Goal: Book appointment/travel/reservation

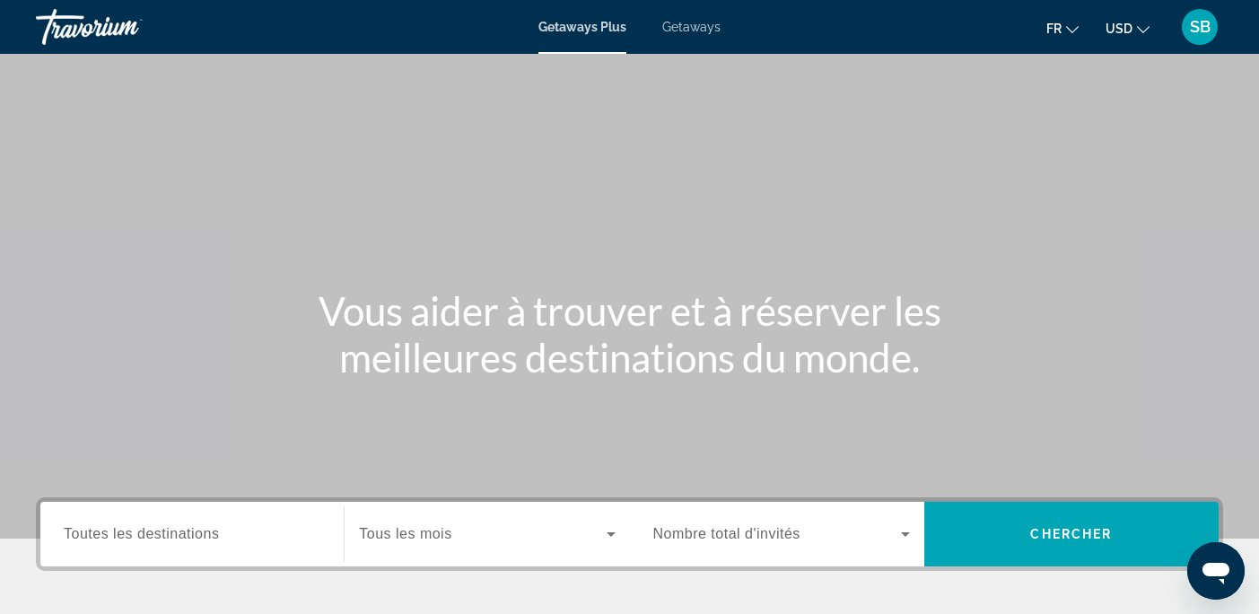
click at [173, 537] on span "Toutes les destinations" at bounding box center [141, 533] width 155 height 15
click at [173, 537] on input "Destination Toutes les destinations" at bounding box center [192, 535] width 257 height 22
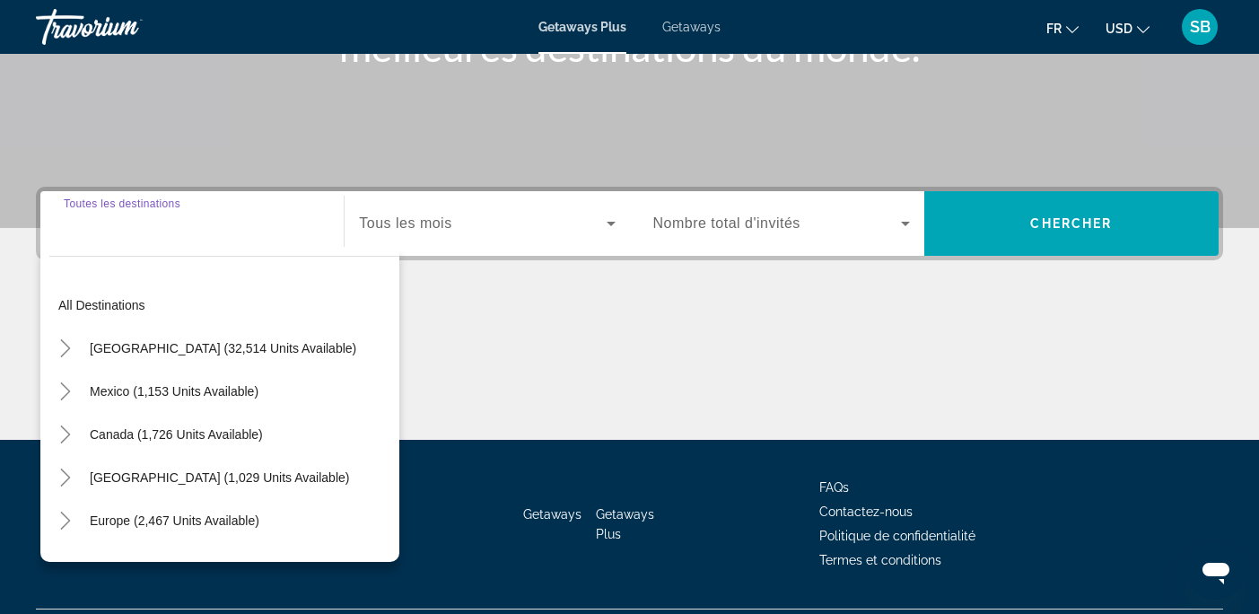
scroll to position [356, 0]
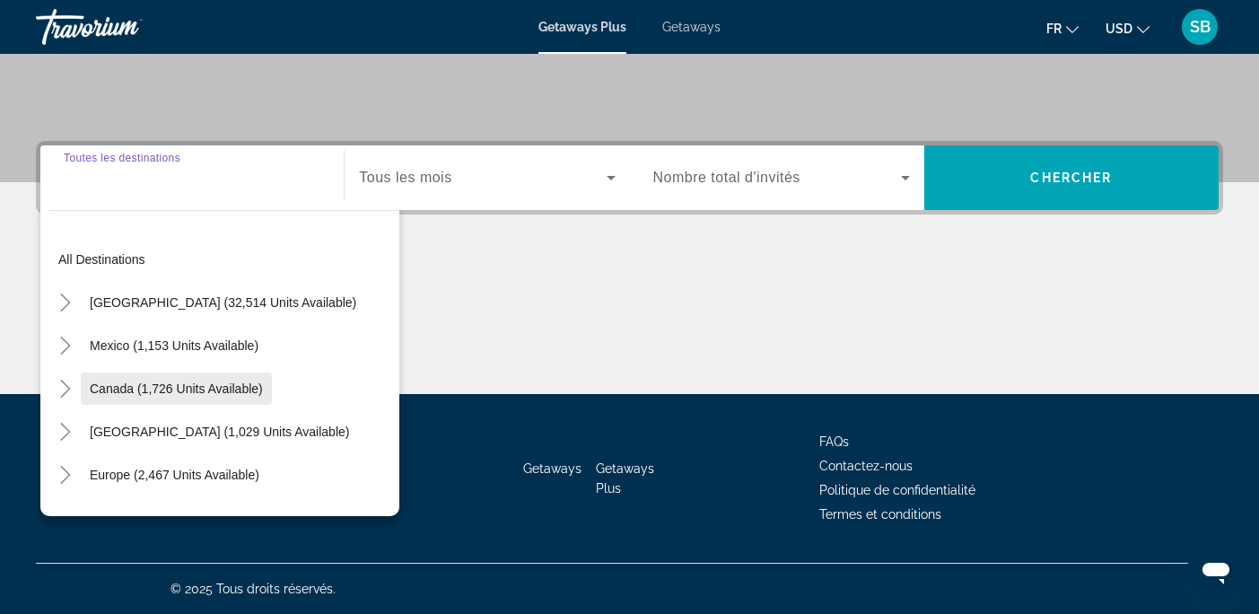
click at [109, 389] on span "Canada (1,726 units available)" at bounding box center [176, 388] width 173 height 14
type input "**********"
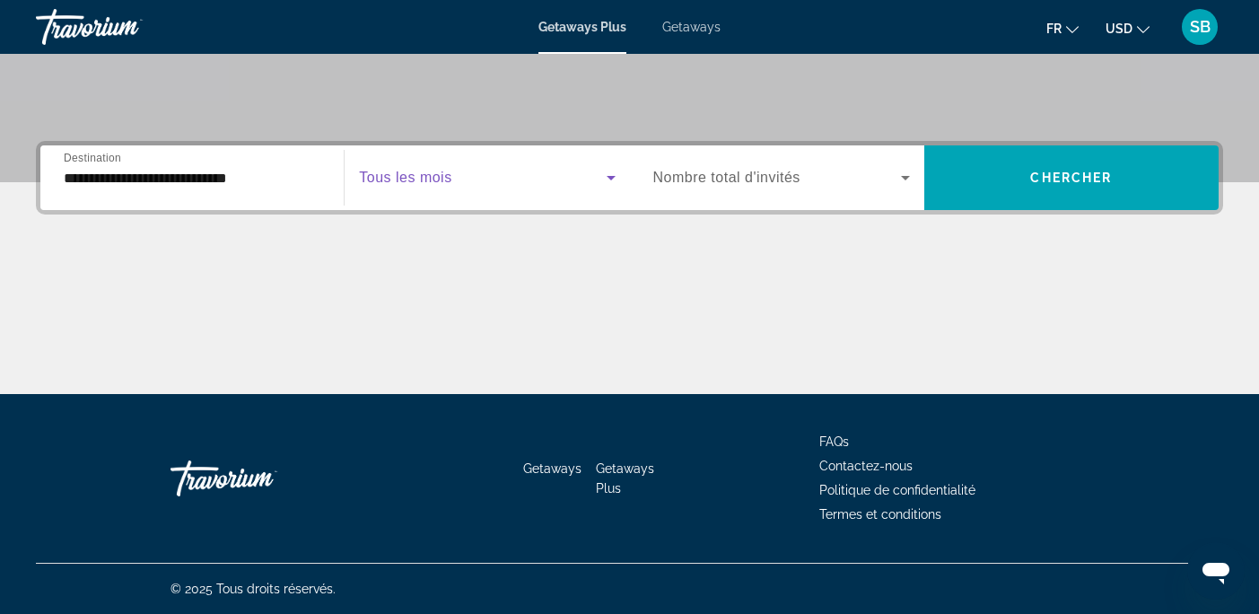
click at [611, 179] on icon "Search widget" at bounding box center [611, 178] width 9 height 4
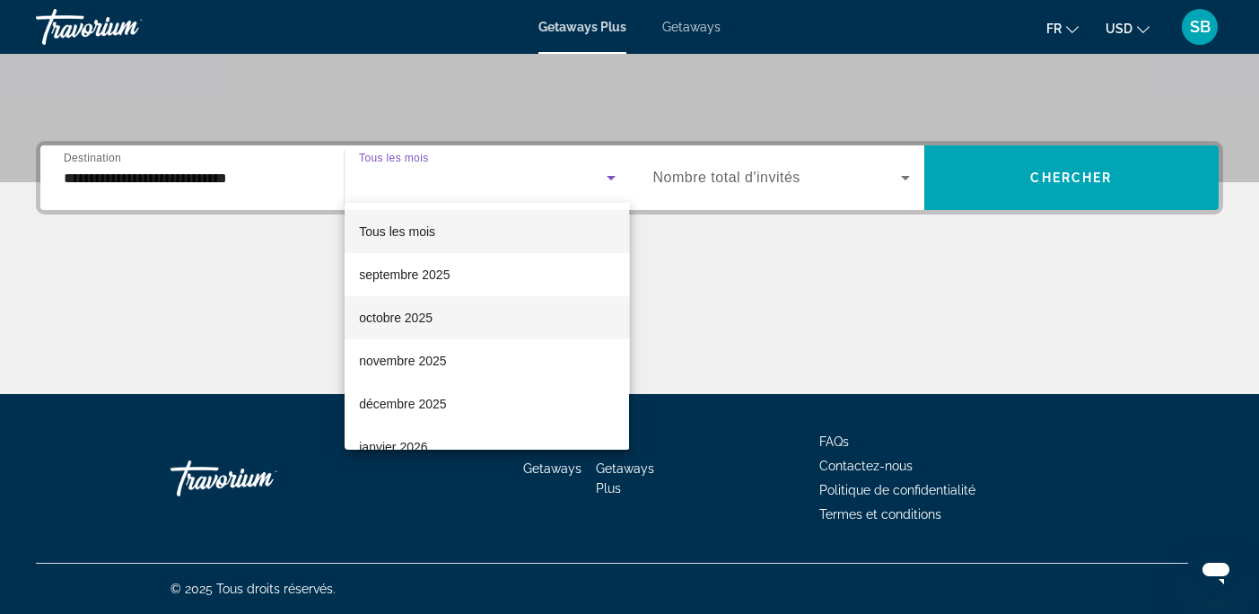
click at [443, 319] on mat-option "octobre 2025" at bounding box center [487, 317] width 284 height 43
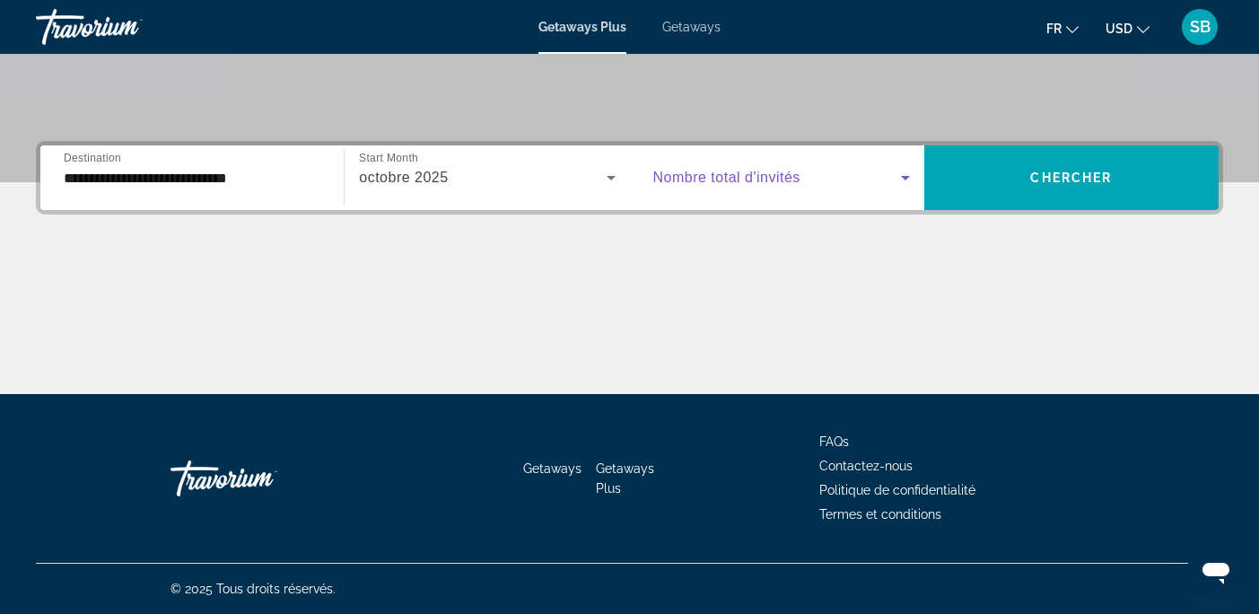
click at [903, 177] on icon "Search widget" at bounding box center [905, 178] width 9 height 4
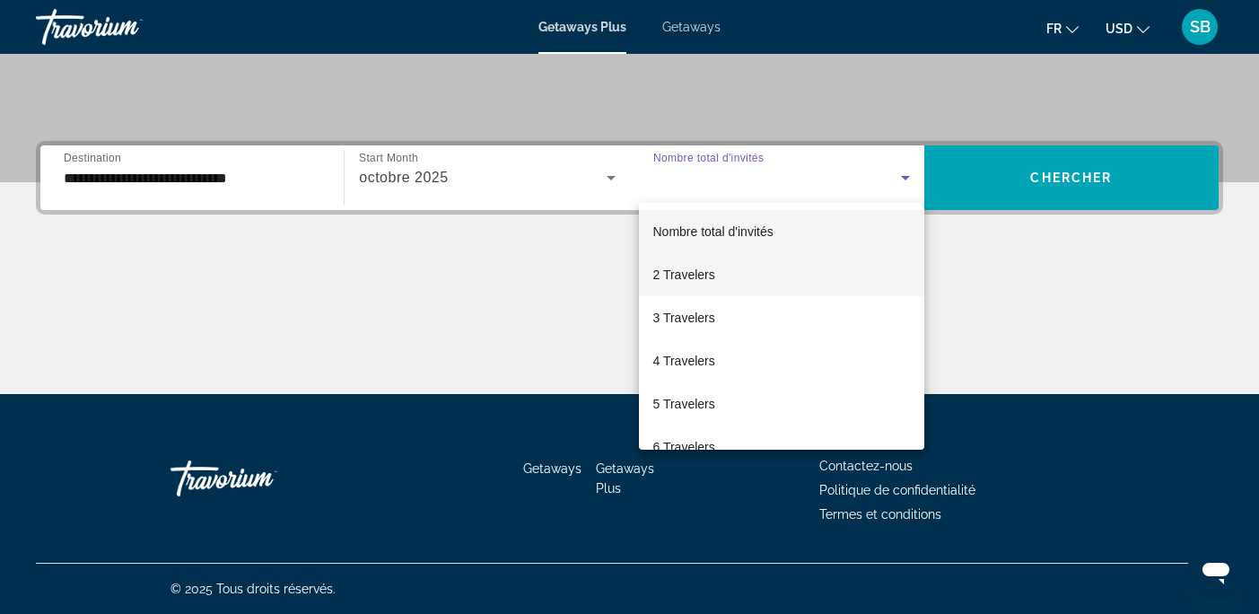
click at [687, 274] on span "2 Travelers" at bounding box center [684, 275] width 62 height 22
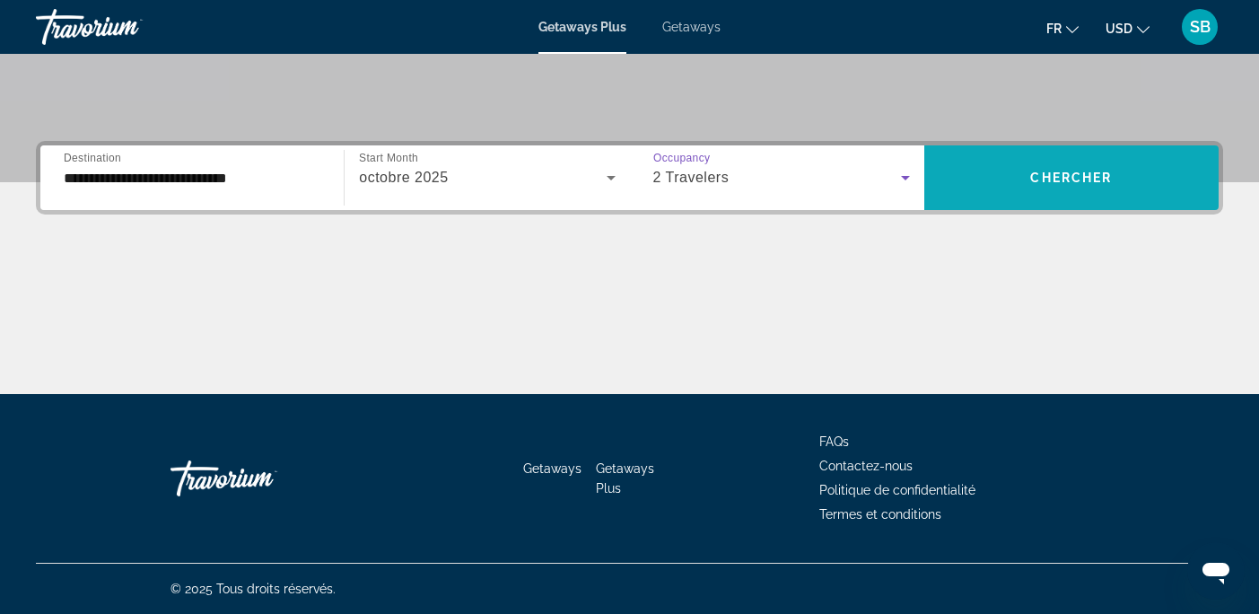
click at [1055, 174] on span "Chercher" at bounding box center [1071, 178] width 82 height 14
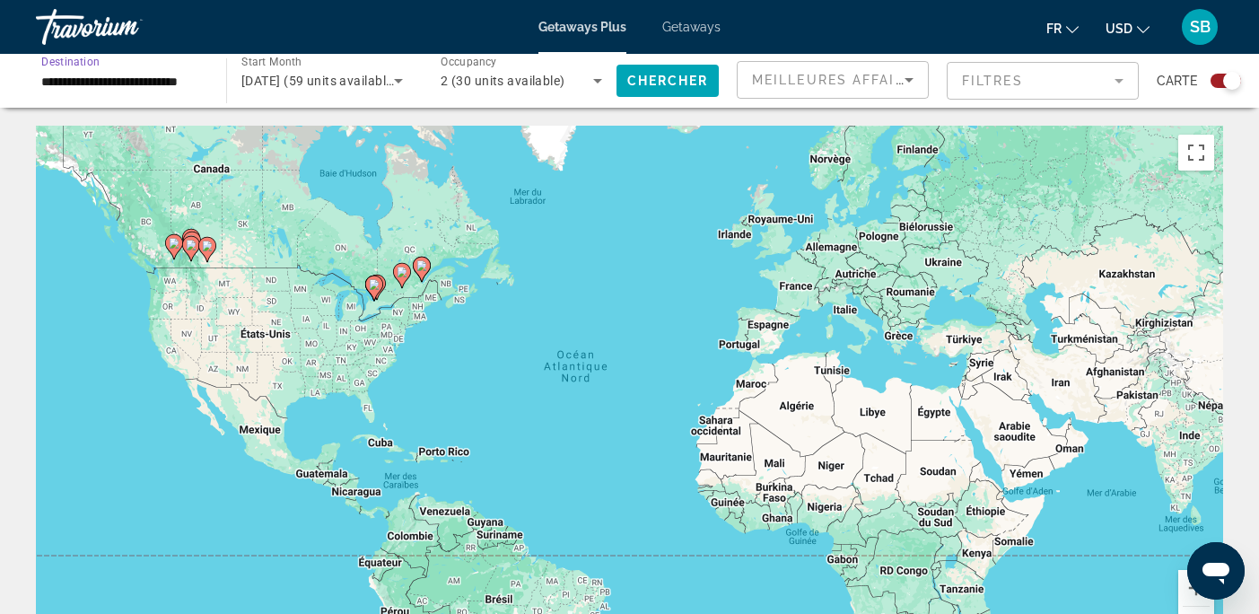
click at [159, 74] on input "**********" at bounding box center [122, 82] width 162 height 22
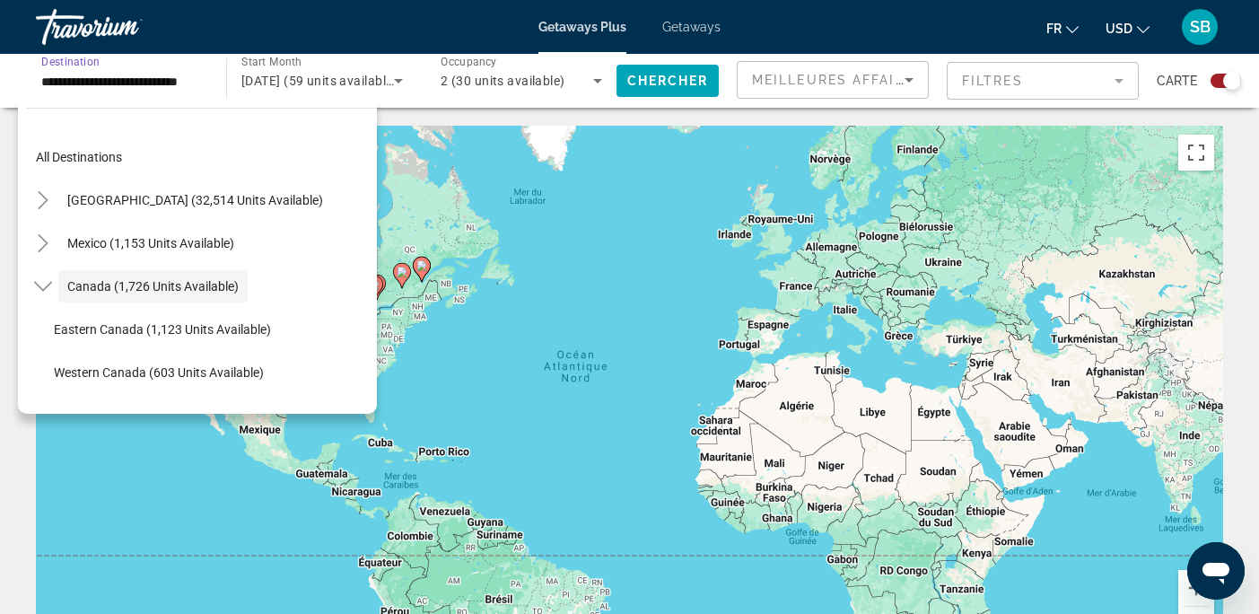
scroll to position [21, 0]
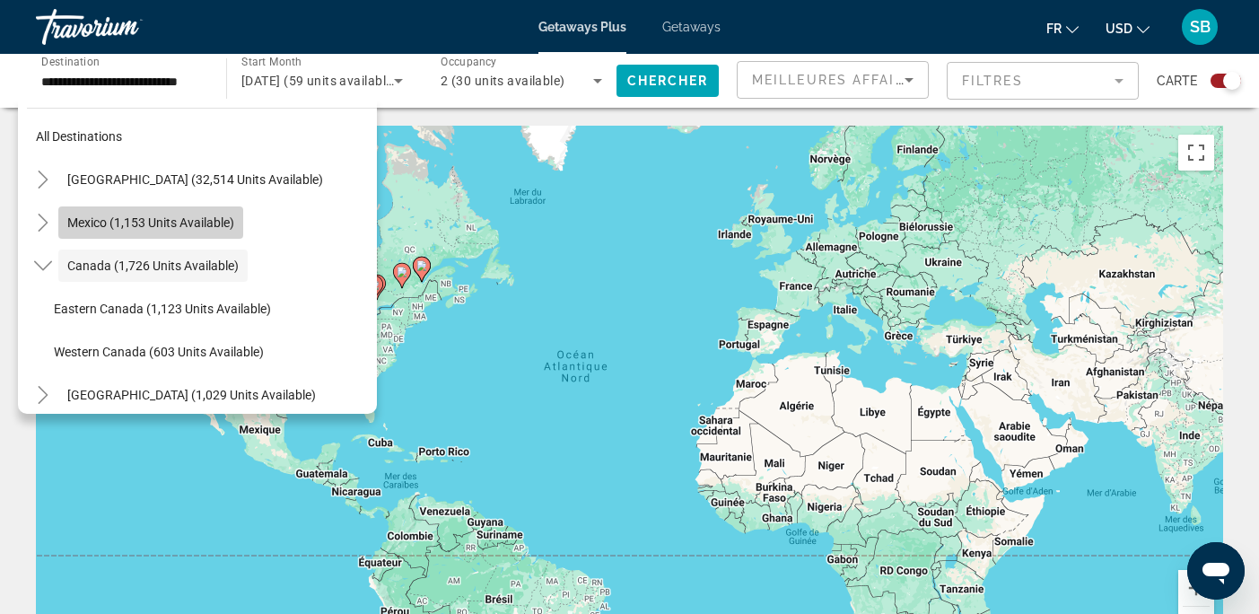
click at [83, 222] on span "Mexico (1,153 units available)" at bounding box center [150, 222] width 167 height 14
type input "**********"
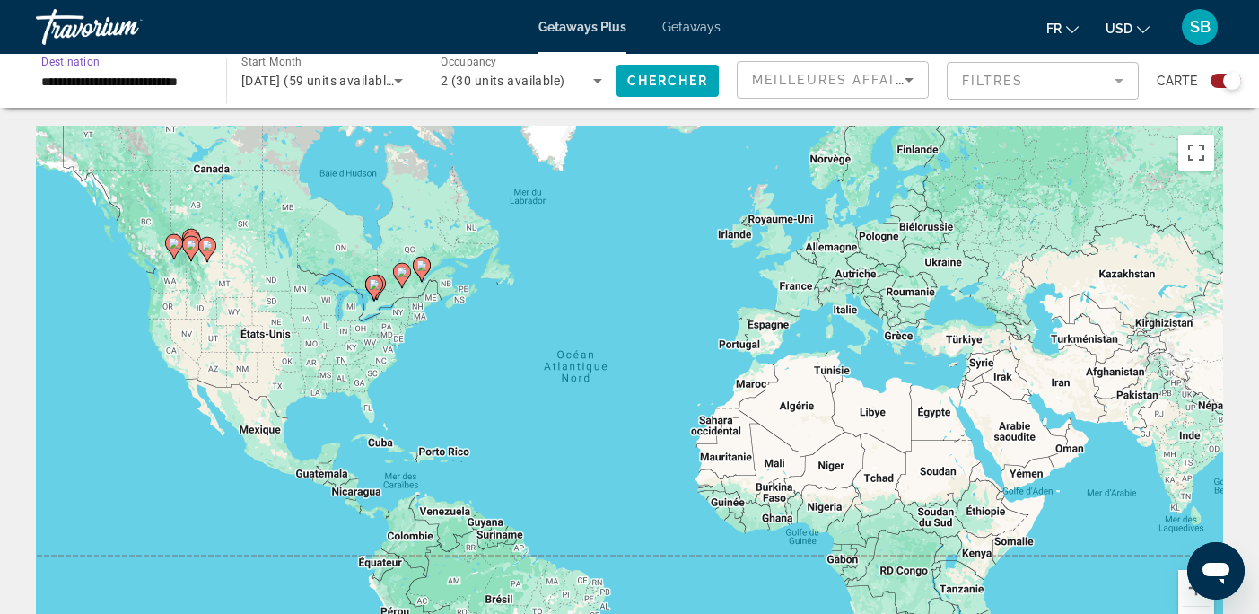
click at [569, 77] on div "2 (30 units available)" at bounding box center [517, 81] width 153 height 22
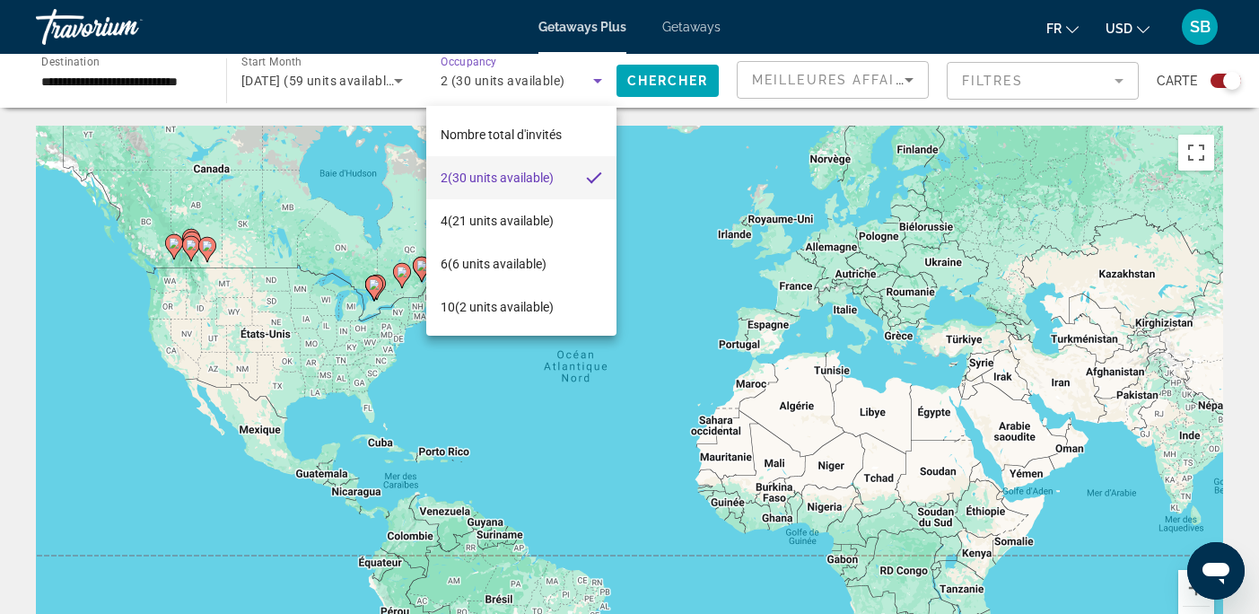
click at [655, 87] on div at bounding box center [629, 307] width 1259 height 614
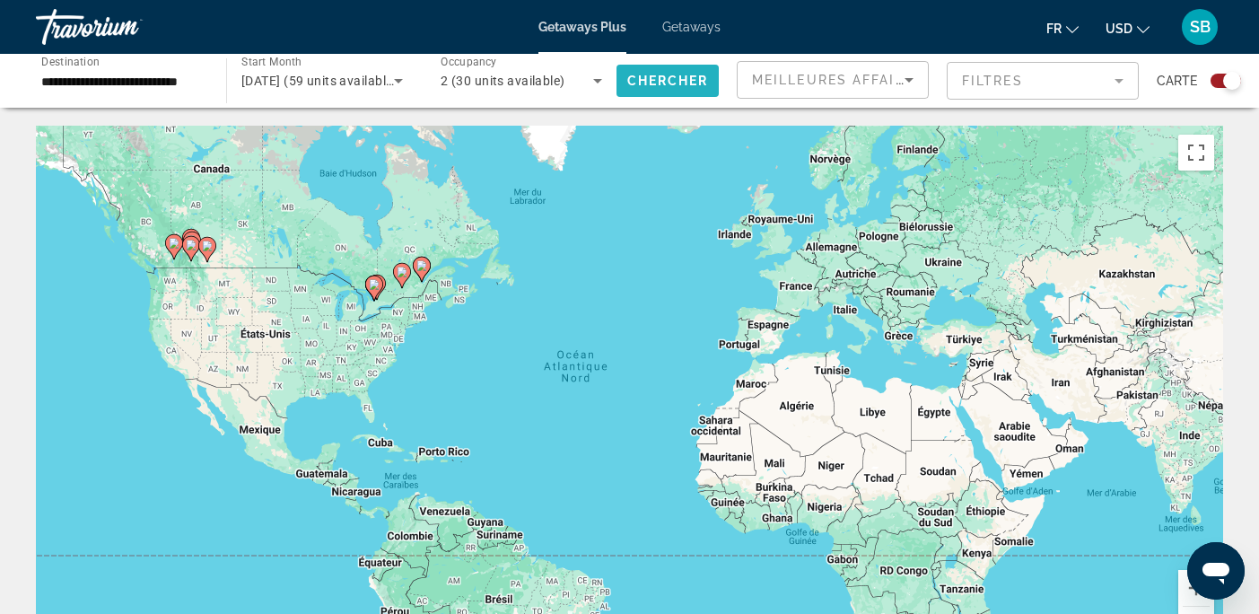
click at [662, 73] on span "Search widget" at bounding box center [668, 80] width 102 height 43
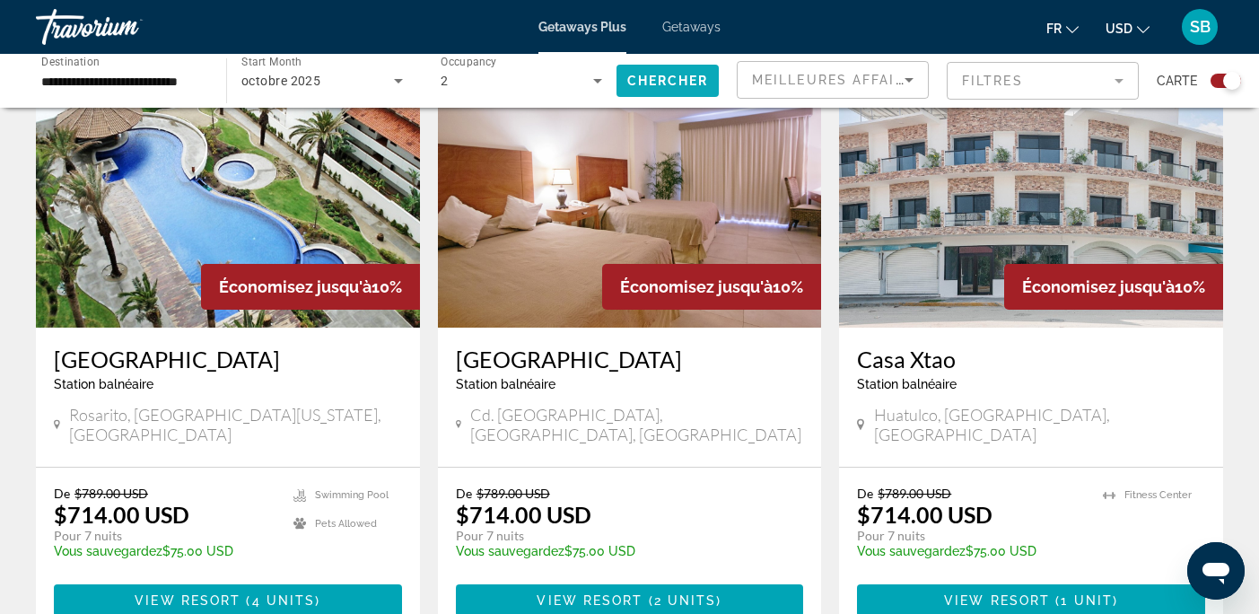
scroll to position [703, 0]
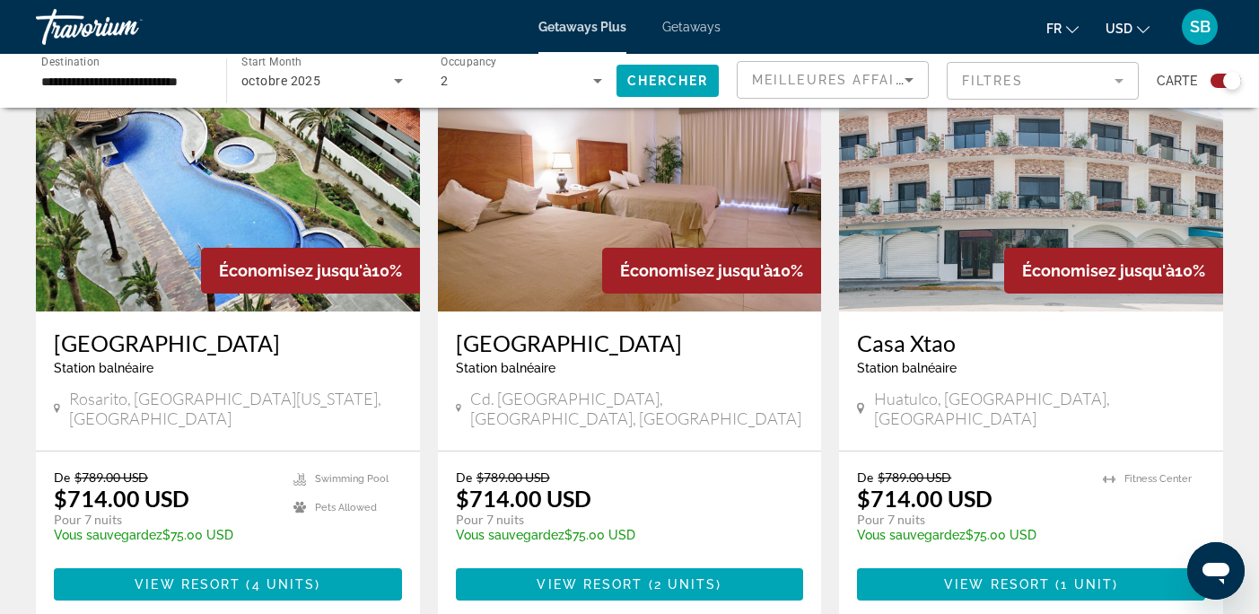
click at [1137, 36] on button "USD USD ($) MXN (Mex$) CAD (Can$) GBP (£) EUR (€) AUD (A$) NZD (NZ$) CNY (CN¥)" at bounding box center [1128, 28] width 44 height 26
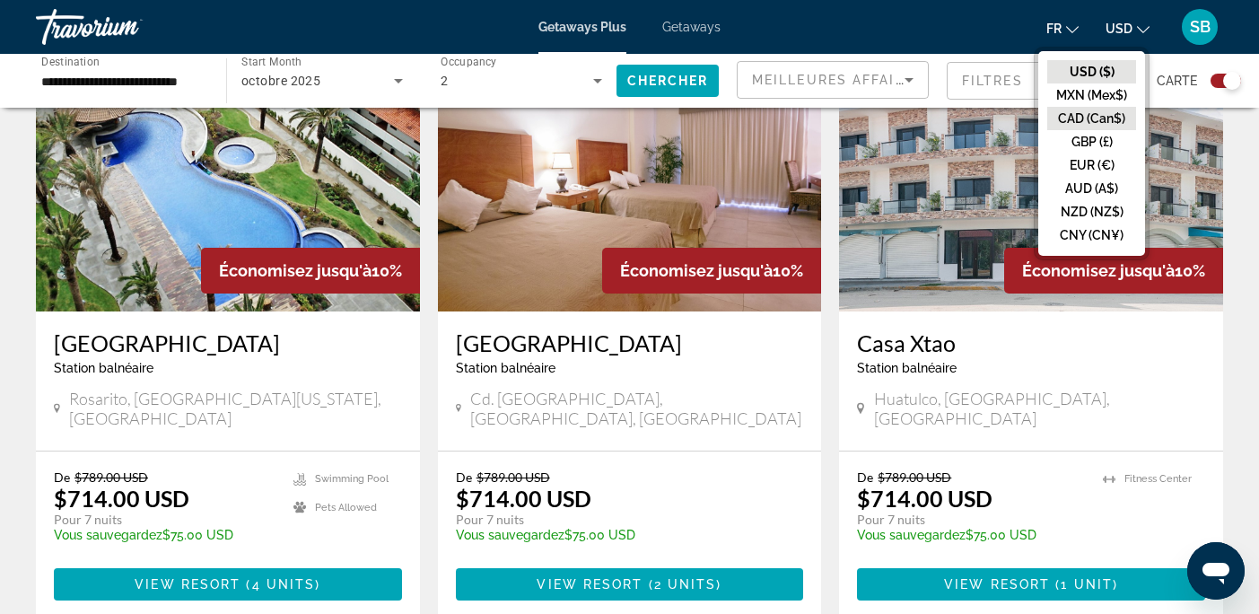
click at [1074, 117] on button "CAD (Can$)" at bounding box center [1091, 118] width 89 height 23
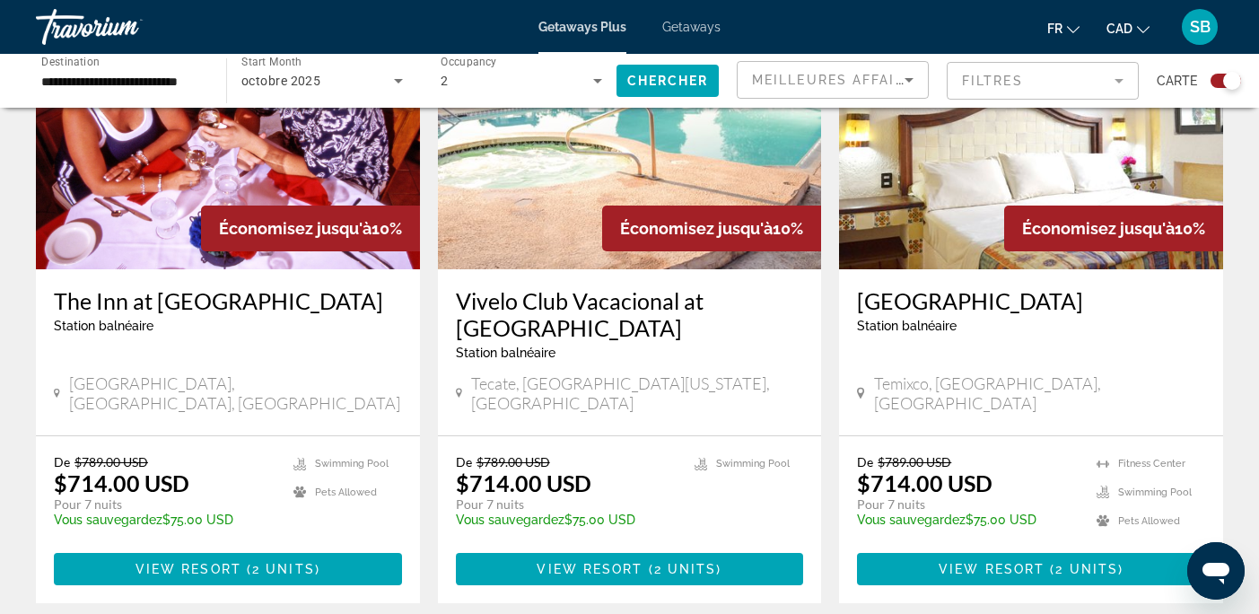
scroll to position [1375, 0]
click at [947, 287] on h3 "[GEOGRAPHIC_DATA]" at bounding box center [1031, 300] width 348 height 27
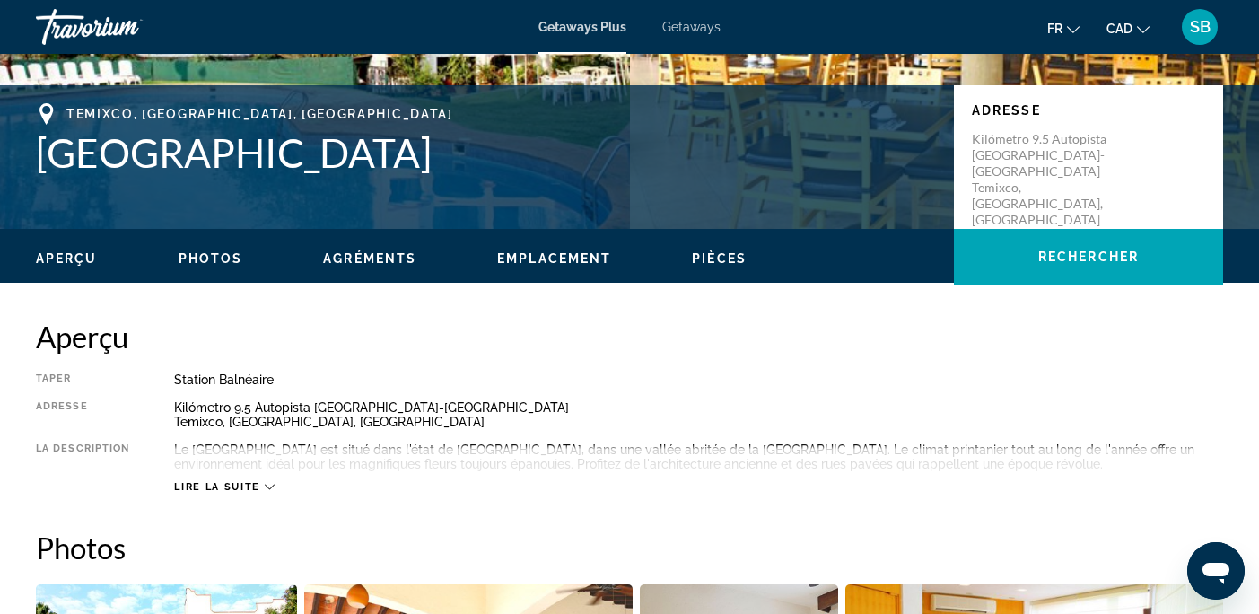
scroll to position [417, 0]
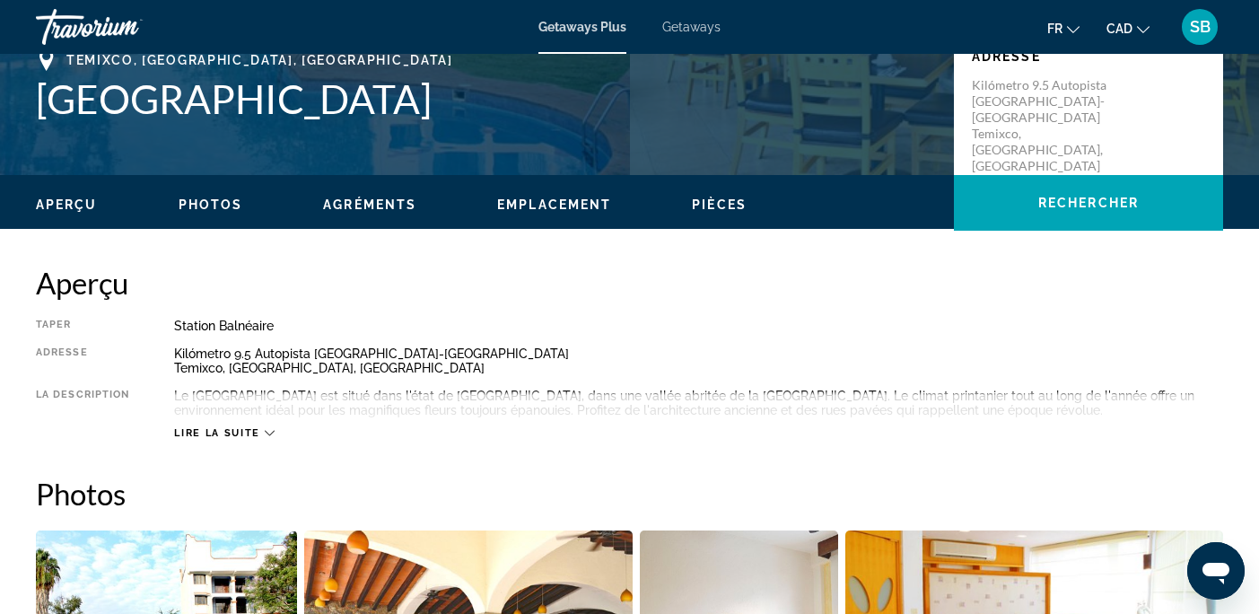
click at [214, 427] on span "Lire la suite" at bounding box center [216, 433] width 85 height 12
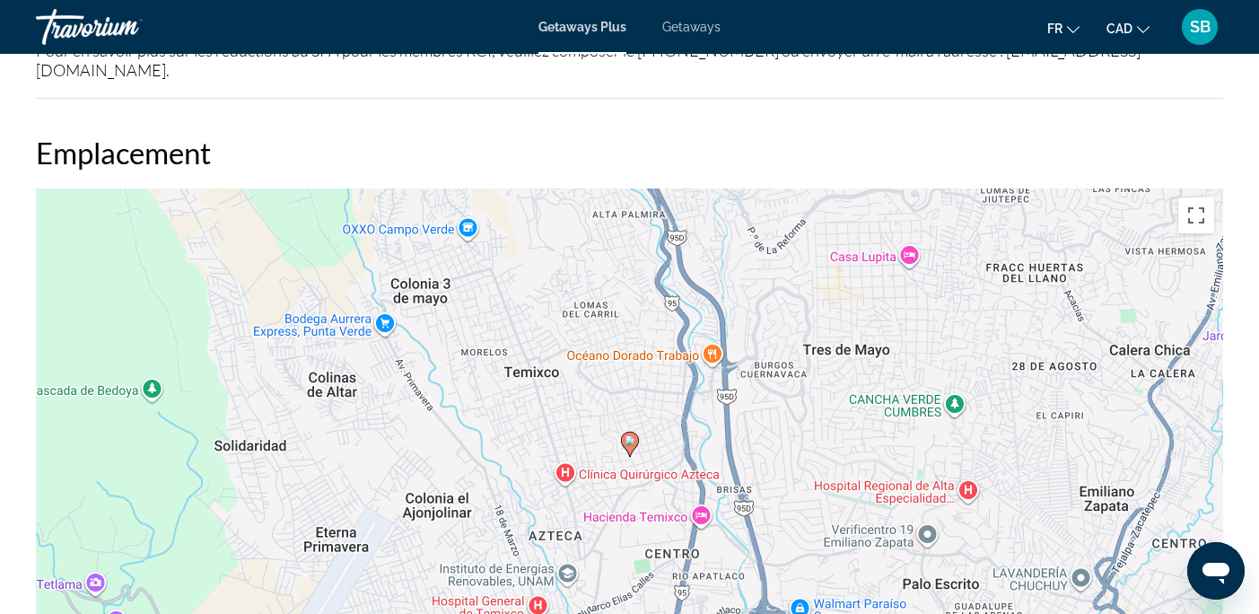
scroll to position [2297, 0]
